Goal: Transaction & Acquisition: Purchase product/service

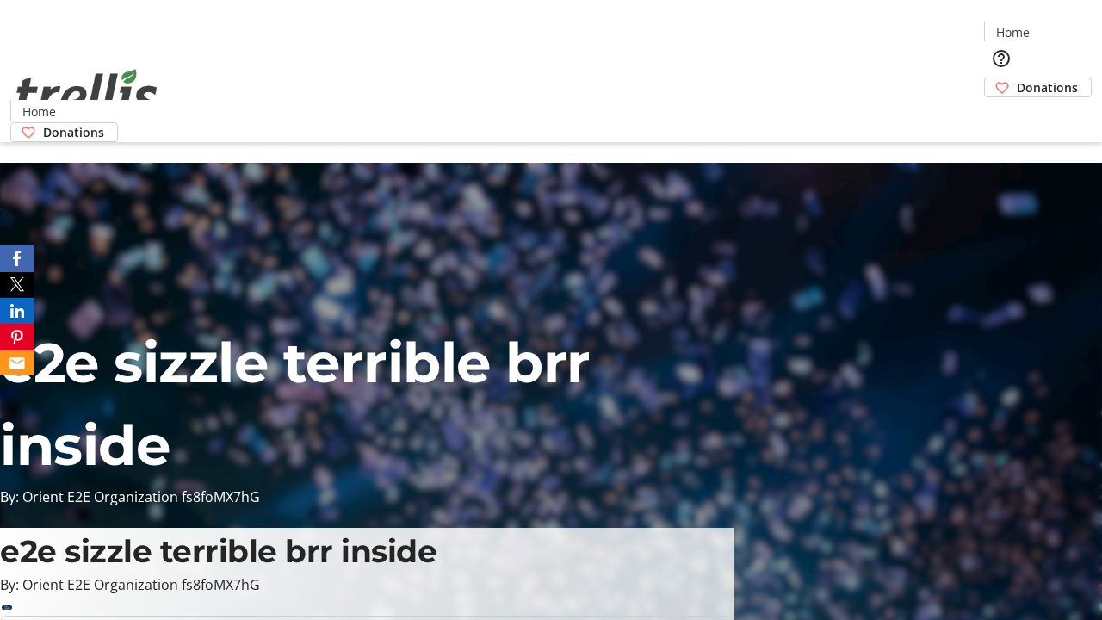
click at [1017, 78] on span "Donations" at bounding box center [1047, 87] width 61 height 18
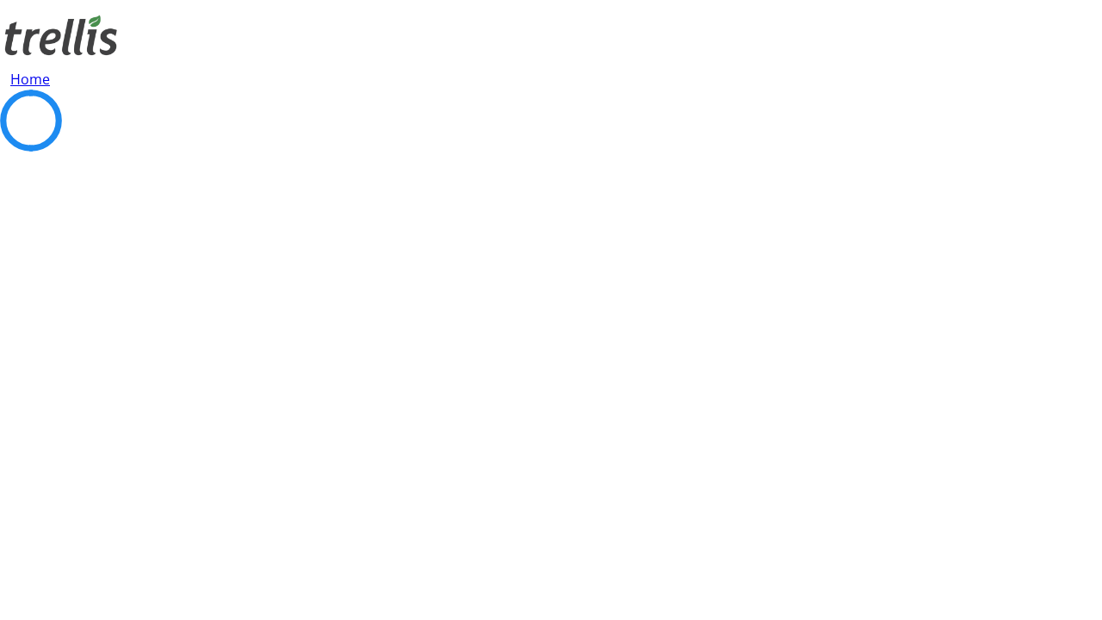
select select "CA"
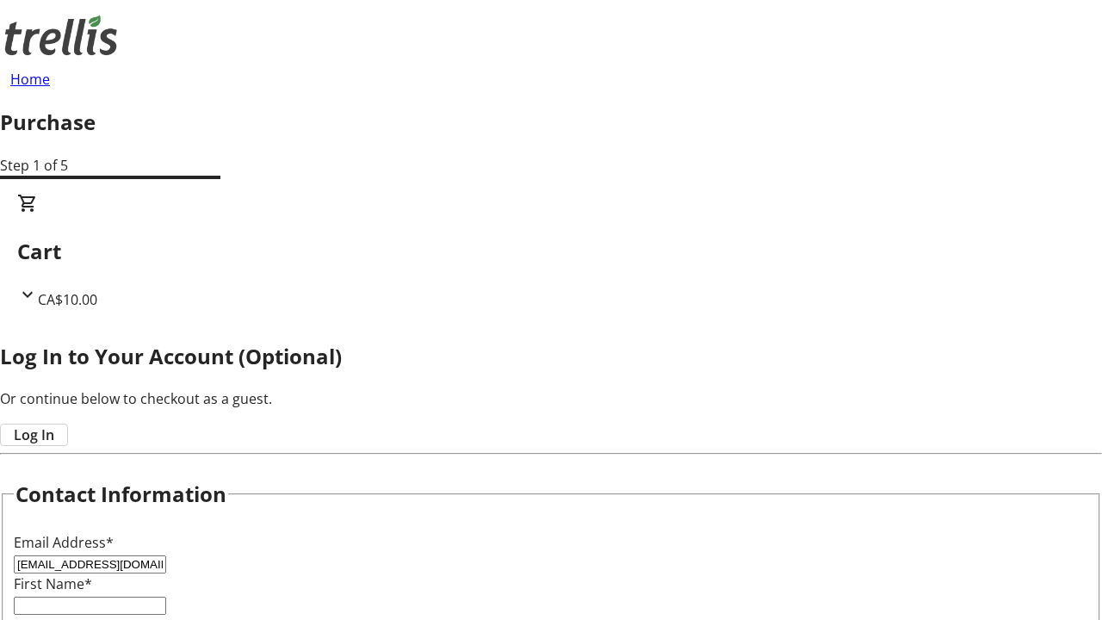
type input "[EMAIL_ADDRESS][DOMAIN_NAME]"
type input "[PERSON_NAME]"
type input "[STREET_ADDRESS][PERSON_NAME]"
type input "Kelowna"
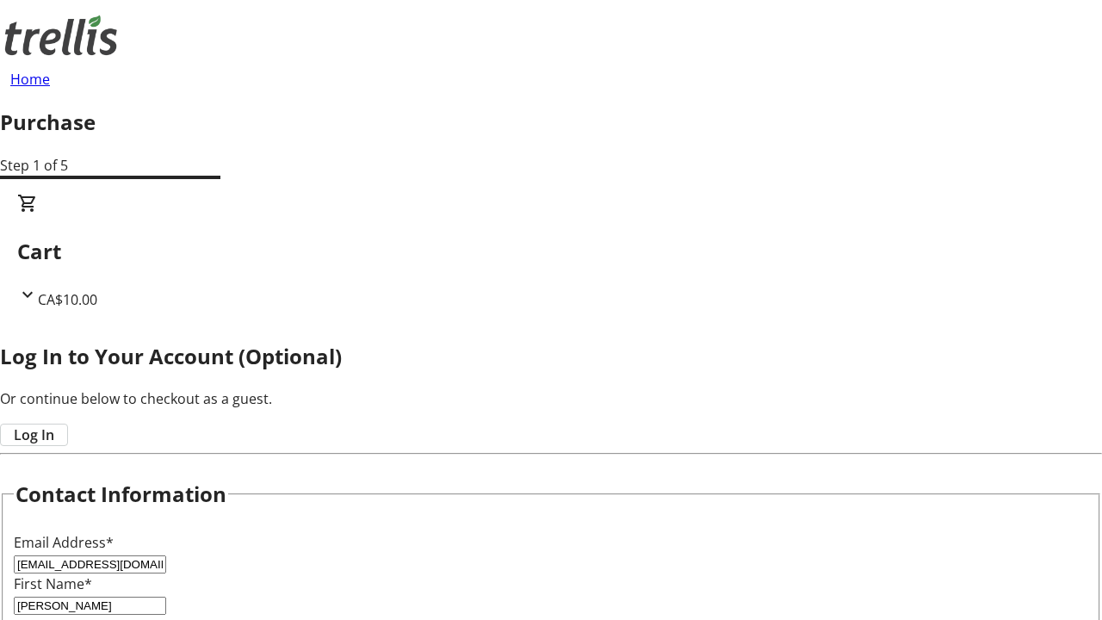
select select "BC"
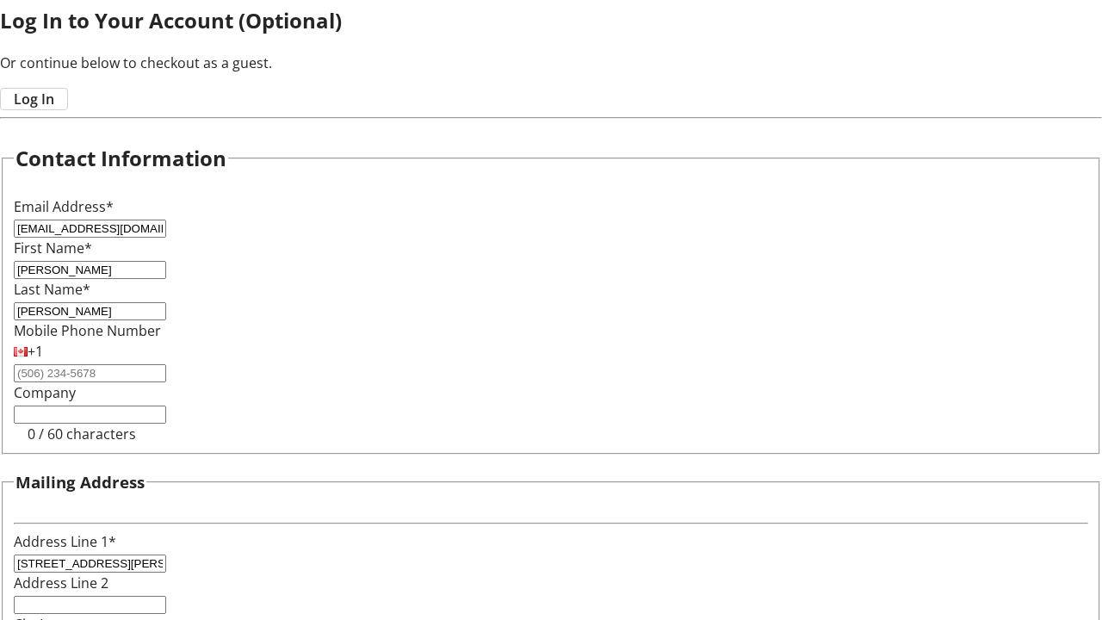
type input "Kelowna"
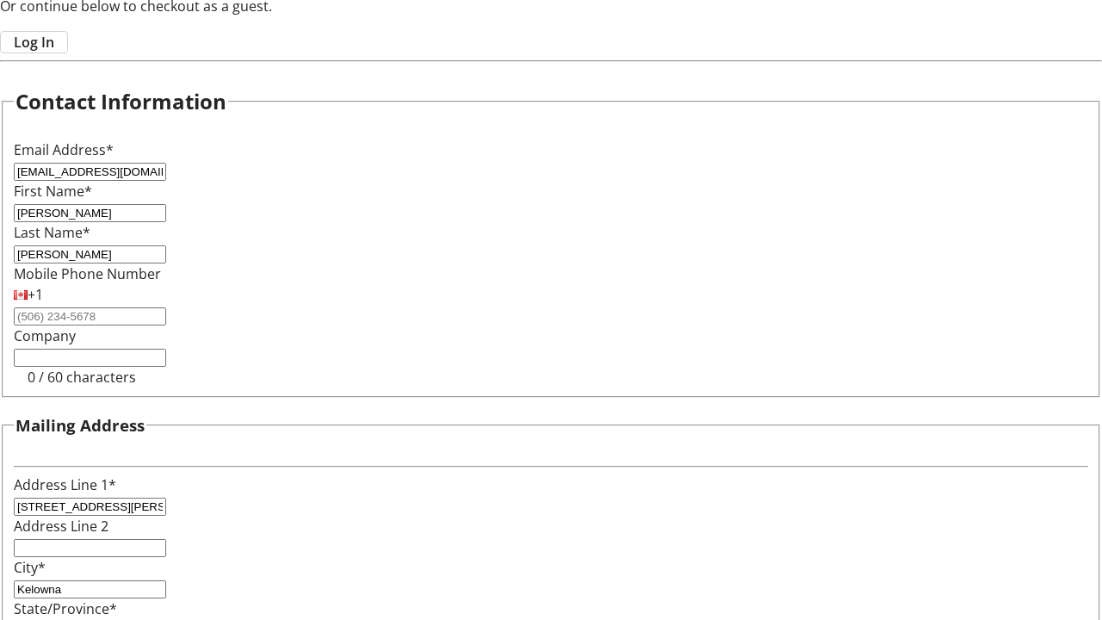
type input "V1Y 0C2"
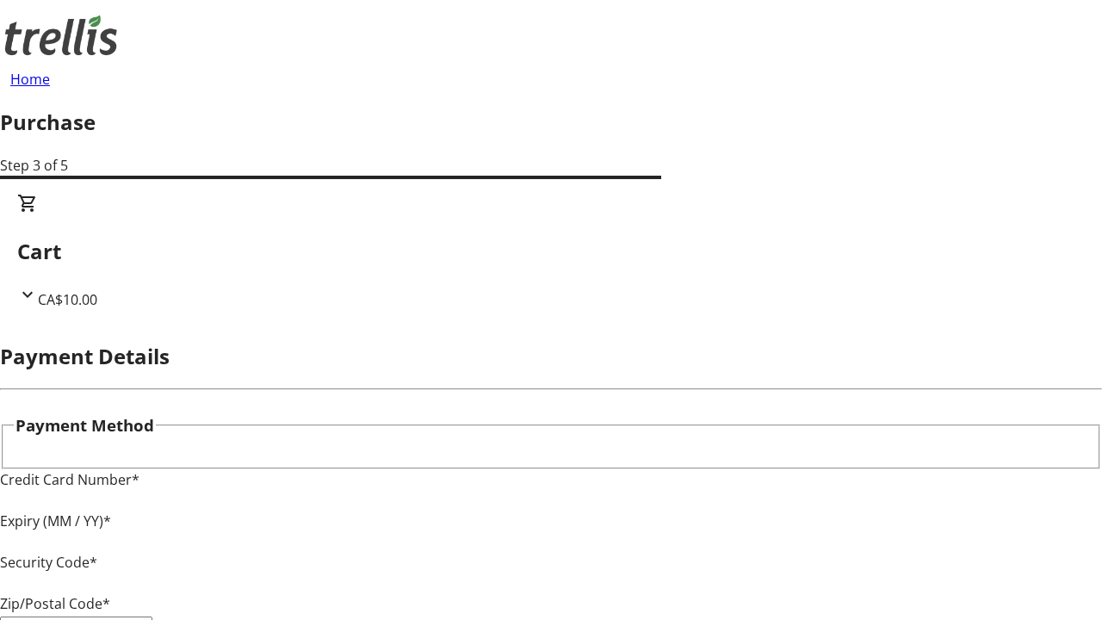
type input "V1Y 0C2"
